Goal: Find specific page/section: Find specific page/section

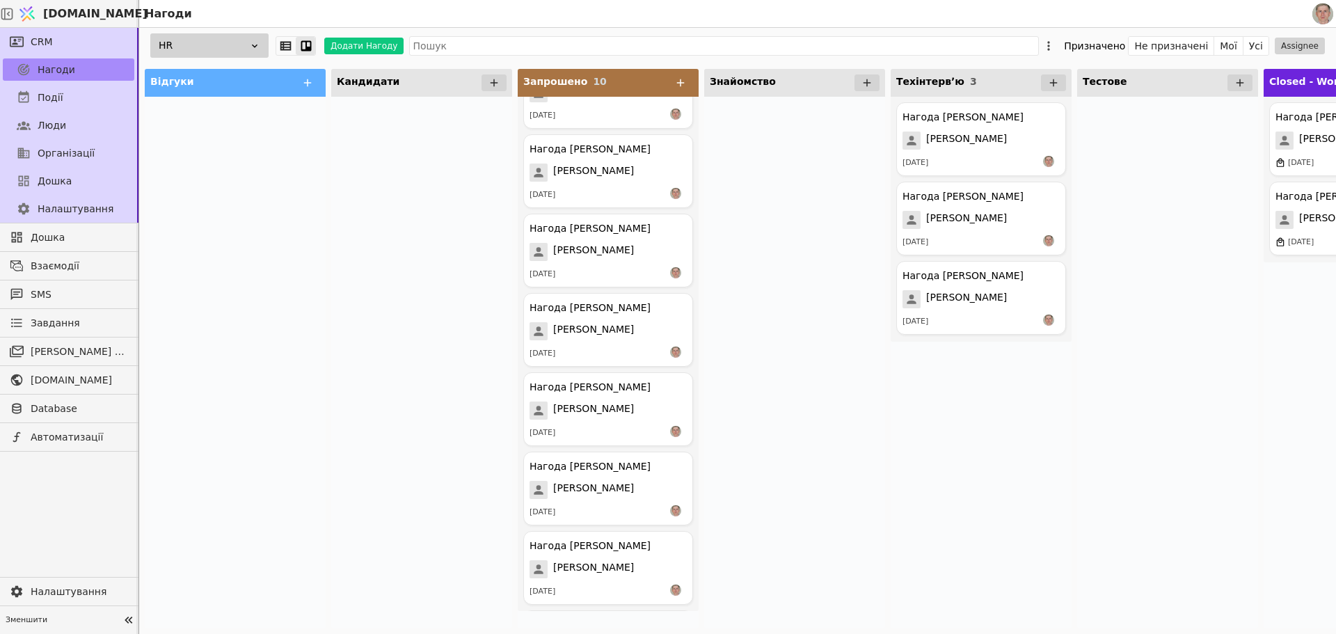
scroll to position [285, 0]
click at [356, 206] on div at bounding box center [421, 363] width 181 height 532
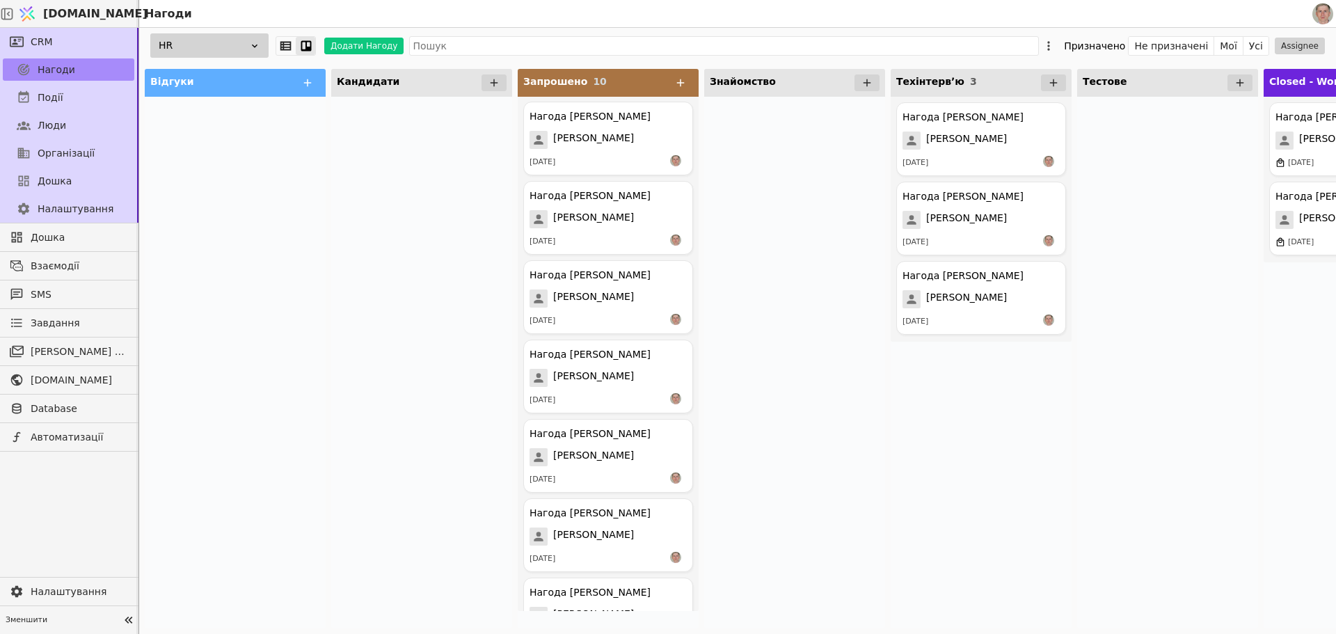
scroll to position [0, 0]
